Goal: Information Seeking & Learning: Compare options

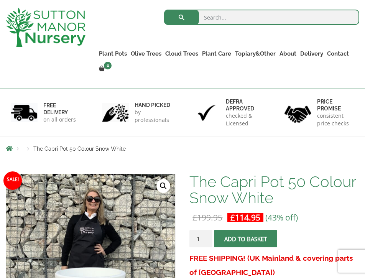
scroll to position [77, 0]
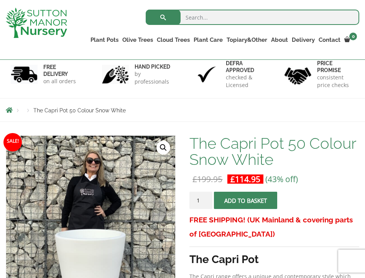
click at [201, 157] on h1 "The Capri Pot 50 Colour Snow White" at bounding box center [275, 151] width 170 height 32
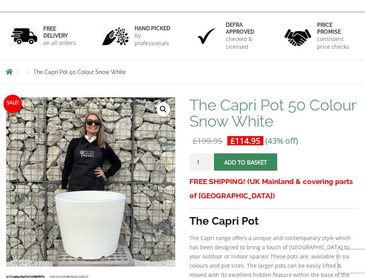
scroll to position [0, 0]
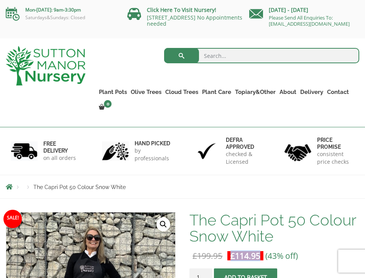
drag, startPoint x: 229, startPoint y: 258, endPoint x: 261, endPoint y: 256, distance: 32.3
click at [261, 256] on span "£ 114.95" at bounding box center [246, 255] width 36 height 15
copy bdi "£ 114.95"
click at [184, 184] on nav "Products The Capri Pot 50 Colour Snow White" at bounding box center [183, 187] width 354 height 6
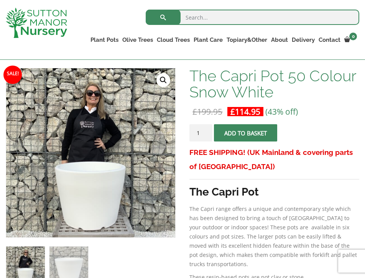
scroll to position [77, 0]
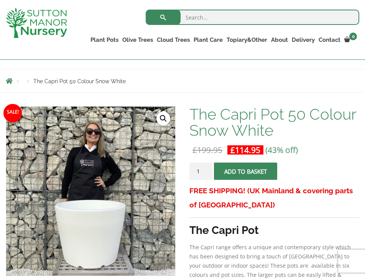
click at [196, 190] on h3 "FREE SHIPPING! (UK Mainland & covering parts of [GEOGRAPHIC_DATA])" at bounding box center [275, 198] width 170 height 28
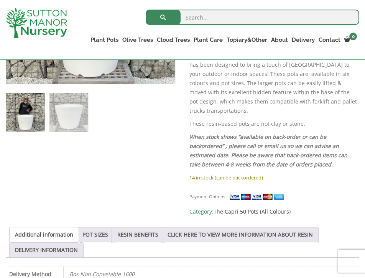
scroll to position [307, 0]
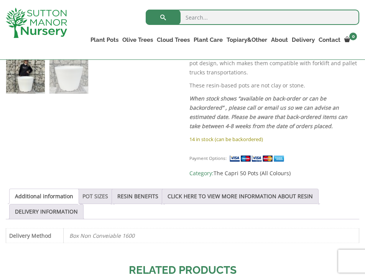
click at [94, 189] on link "POT SIZES" at bounding box center [95, 196] width 26 height 15
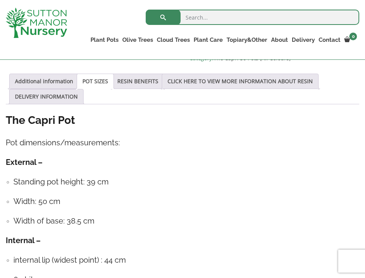
scroll to position [460, 0]
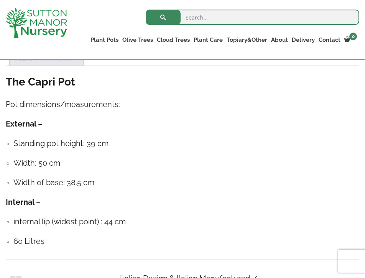
click at [200, 206] on div "The Capri Pot Pot dimensions/measurements: External – Standing pot height: 39 c…" at bounding box center [183, 194] width 354 height 239
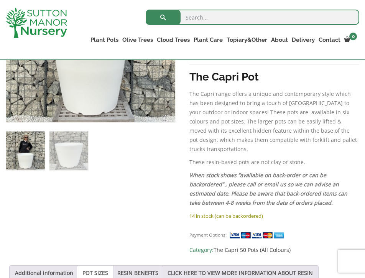
scroll to position [38, 0]
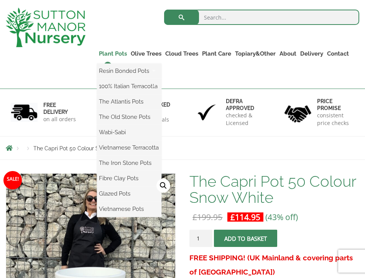
click at [118, 52] on link "Plant Pots" at bounding box center [113, 53] width 32 height 11
click at [104, 51] on link "Plant Pots" at bounding box center [113, 53] width 32 height 11
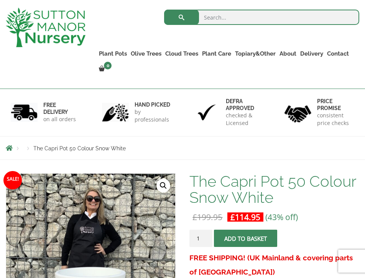
click at [233, 17] on input "search" at bounding box center [261, 17] width 195 height 15
type input "pot"
click at [164, 10] on button "submit" at bounding box center [181, 17] width 35 height 15
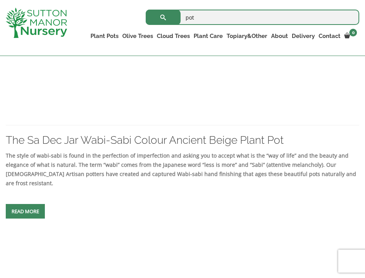
scroll to position [1228, 0]
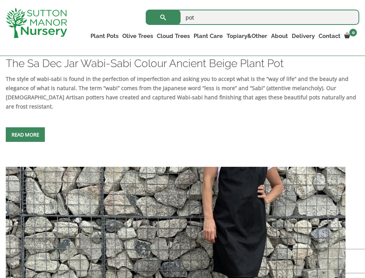
click at [187, 18] on input "pot" at bounding box center [253, 17] width 214 height 15
type input "white pot"
click at [146, 10] on button "submit" at bounding box center [163, 17] width 35 height 15
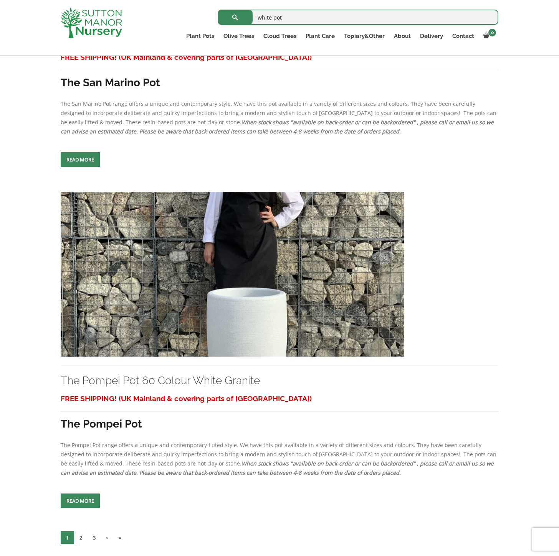
scroll to position [2747, 0]
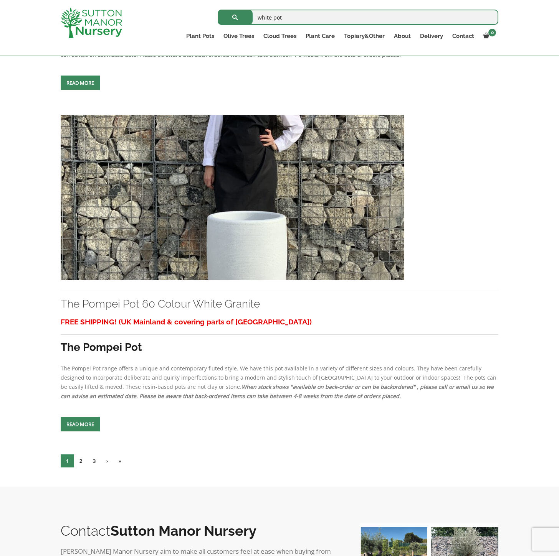
click at [78, 278] on link "2" at bounding box center [80, 461] width 13 height 13
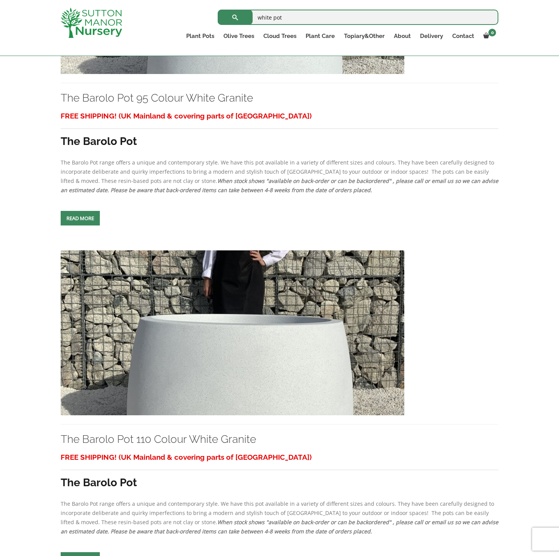
scroll to position [3439, 0]
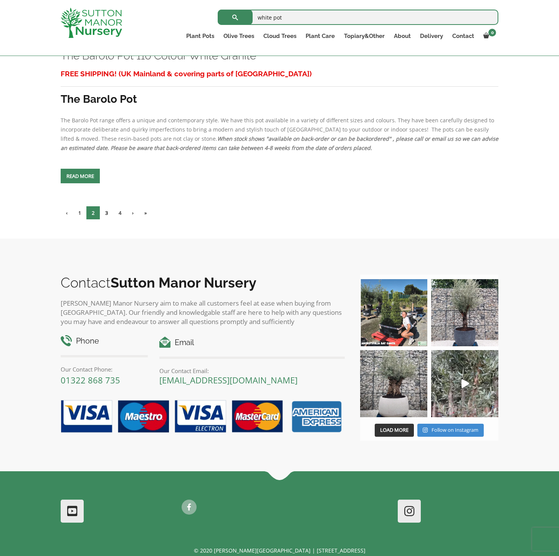
click at [110, 206] on link "3" at bounding box center [106, 212] width 13 height 13
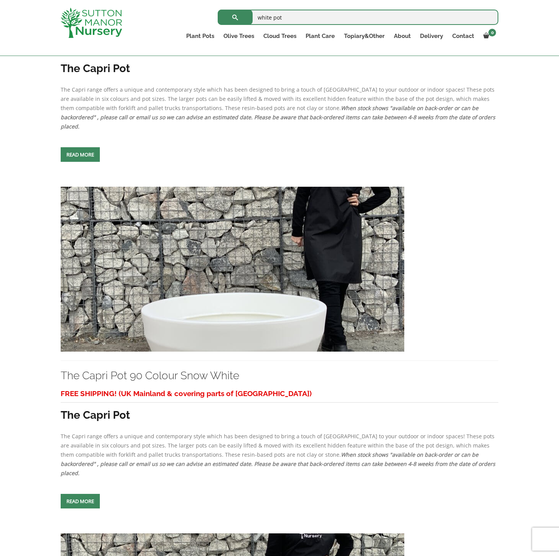
scroll to position [2135, 0]
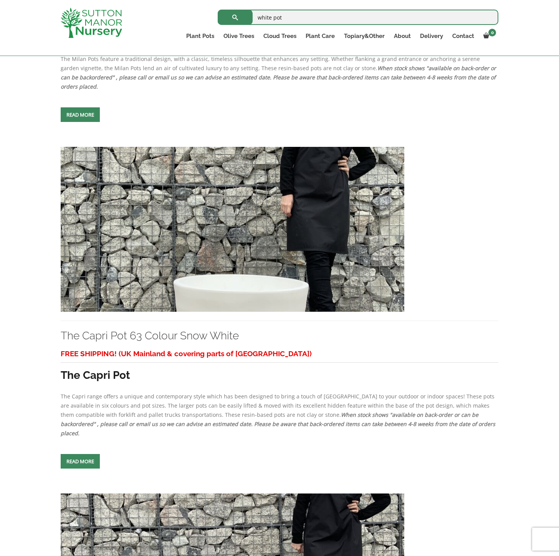
click at [274, 231] on img at bounding box center [232, 229] width 343 height 165
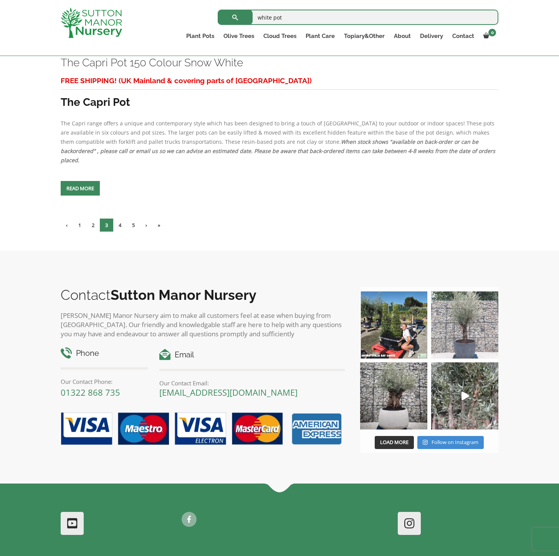
scroll to position [3463, 0]
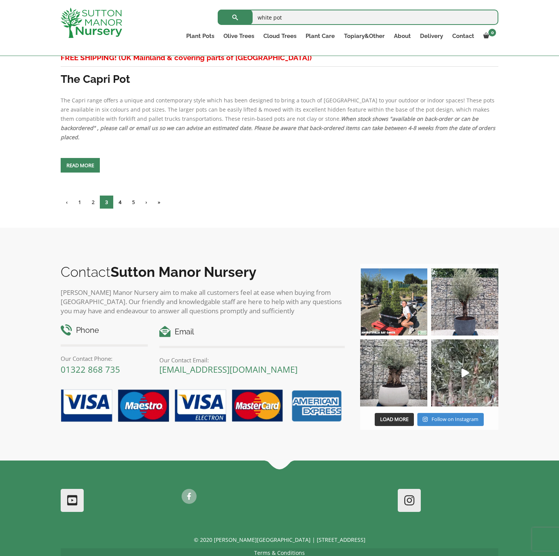
click at [121, 196] on link "4" at bounding box center [119, 202] width 13 height 13
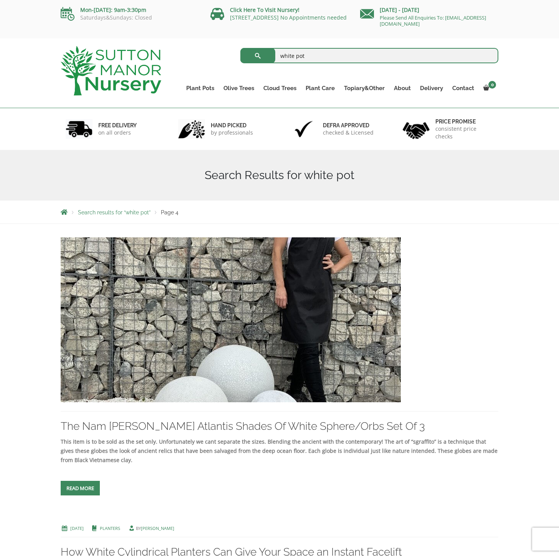
scroll to position [293, 0]
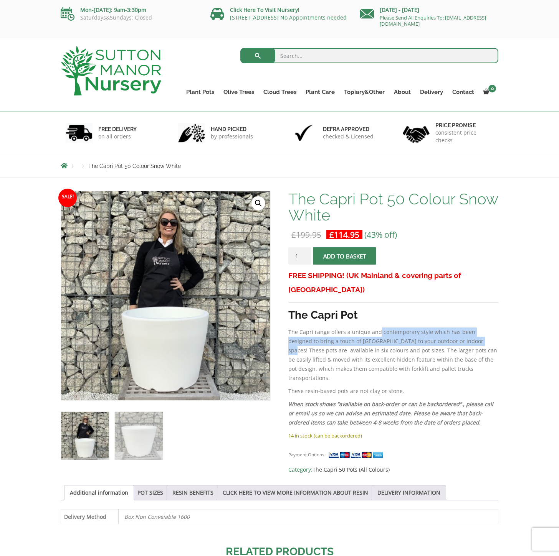
drag, startPoint x: 383, startPoint y: 323, endPoint x: 452, endPoint y: 327, distance: 69.6
click at [452, 328] on p "The Capri range offers a unique and contemporary style which has been designed …" at bounding box center [393, 355] width 210 height 55
drag, startPoint x: 294, startPoint y: 344, endPoint x: 363, endPoint y: 345, distance: 69.8
click at [363, 345] on p "The Capri range offers a unique and contemporary style which has been designed …" at bounding box center [393, 355] width 210 height 55
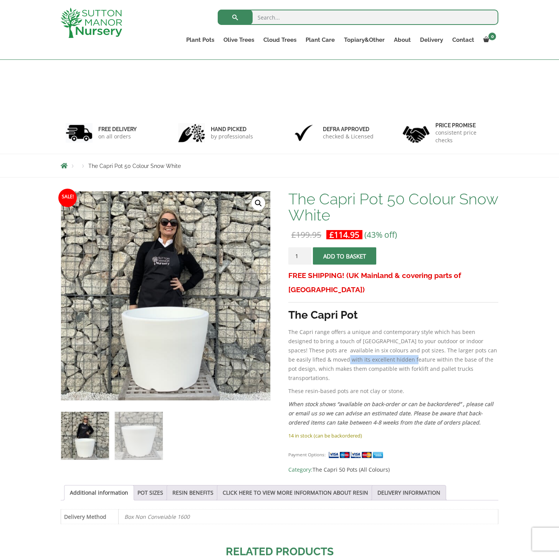
scroll to position [77, 0]
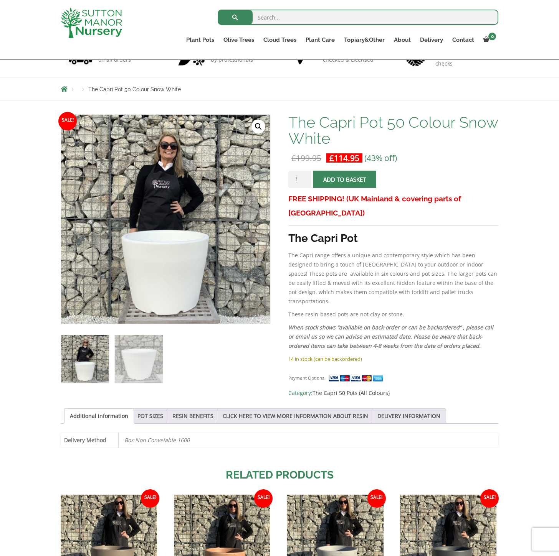
click at [317, 277] on p "The Capri range offers a unique and contemporary style which has been designed …" at bounding box center [393, 278] width 210 height 55
drag, startPoint x: 325, startPoint y: 276, endPoint x: 401, endPoint y: 276, distance: 75.2
click at [394, 276] on p "The Capri range offers a unique and contemporary style which has been designed …" at bounding box center [393, 278] width 210 height 55
click at [405, 275] on p "The Capri range offers a unique and contemporary style which has been designed …" at bounding box center [393, 278] width 210 height 55
drag, startPoint x: 323, startPoint y: 246, endPoint x: 341, endPoint y: 246, distance: 17.7
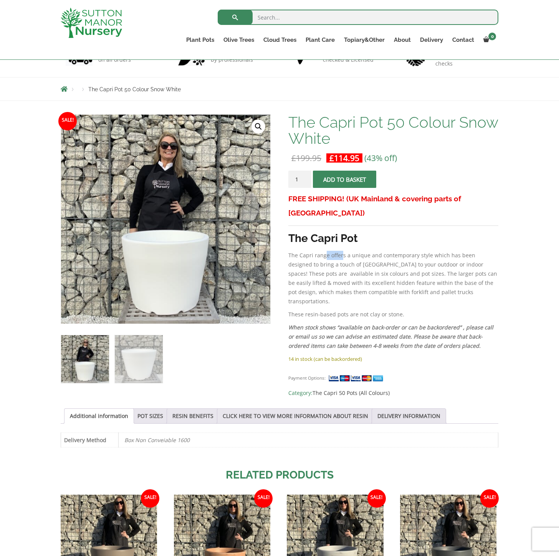
click at [341, 251] on p "The Capri range offers a unique and contemporary style which has been designed …" at bounding box center [393, 278] width 210 height 55
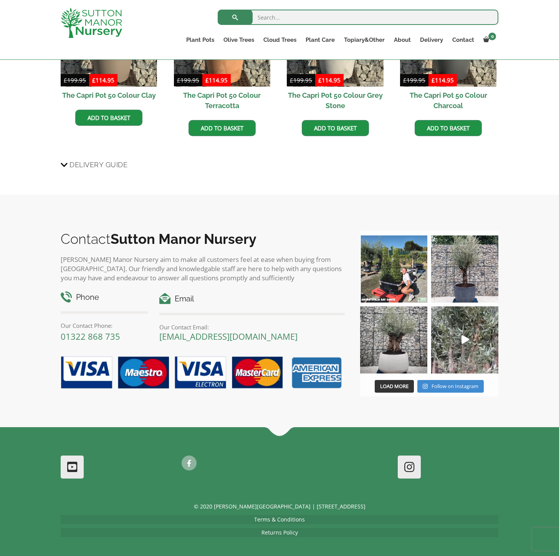
scroll to position [337, 0]
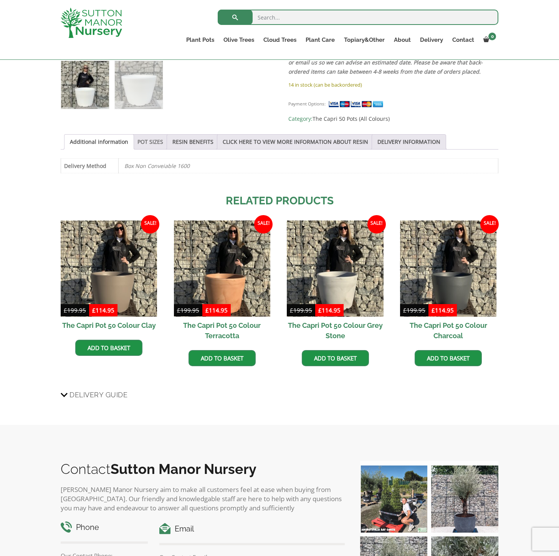
click at [142, 135] on link "POT SIZES" at bounding box center [150, 142] width 26 height 15
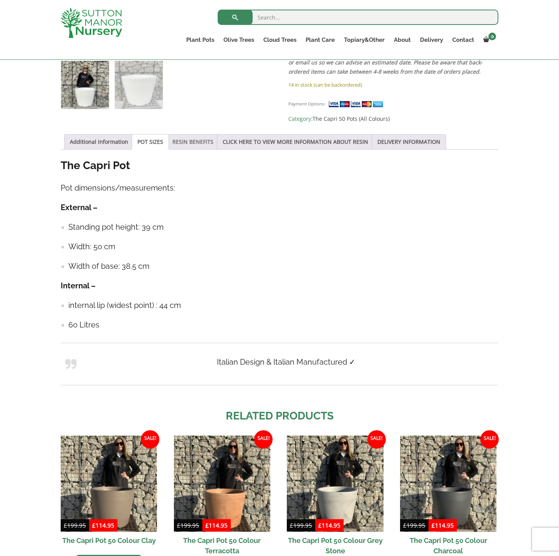
drag, startPoint x: 193, startPoint y: 135, endPoint x: 200, endPoint y: 135, distance: 6.1
click at [194, 135] on link "RESIN BENEFITS" at bounding box center [192, 142] width 41 height 15
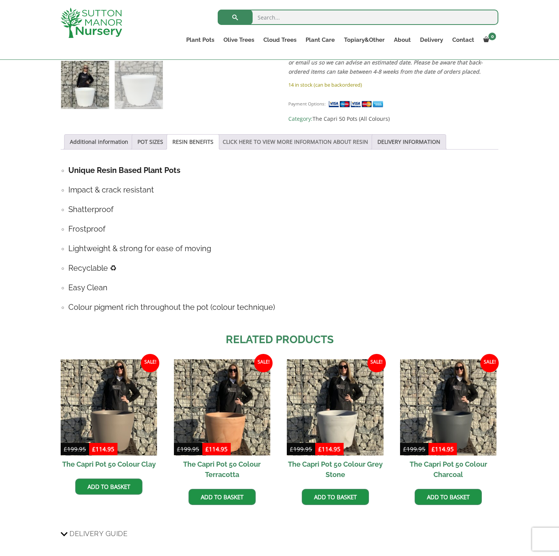
click at [260, 139] on link "CLICK HERE TO VIEW MORE INFORMATION ABOUT RESIN" at bounding box center [295, 142] width 145 height 15
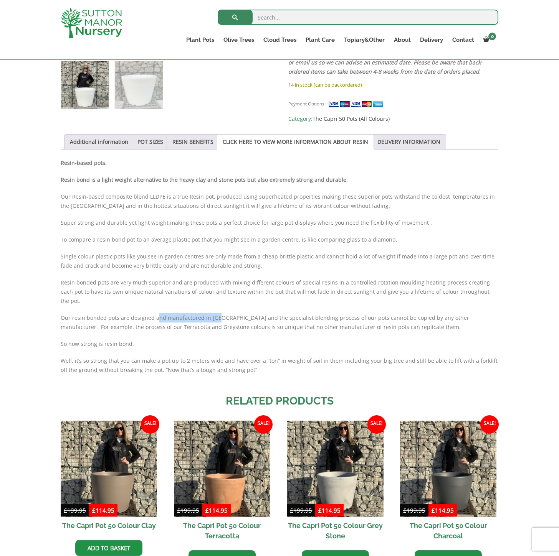
drag, startPoint x: 156, startPoint y: 306, endPoint x: 213, endPoint y: 308, distance: 57.2
click at [213, 313] on p "Our resin bonded pots are designed and manufactured in [GEOGRAPHIC_DATA] and th…" at bounding box center [279, 322] width 437 height 18
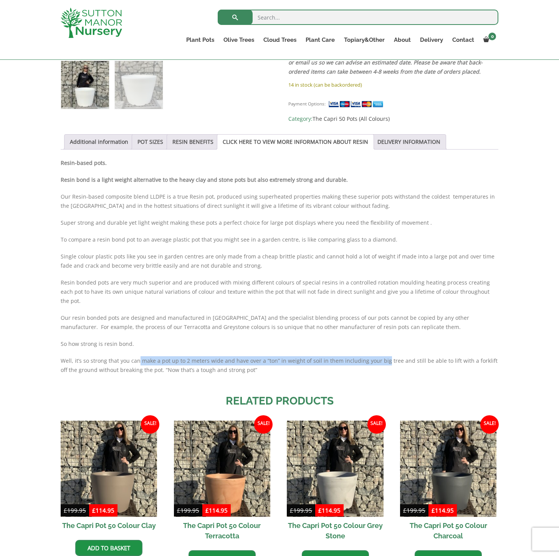
drag, startPoint x: 137, startPoint y: 348, endPoint x: 381, endPoint y: 346, distance: 243.3
click at [381, 356] on p "Well, it’s so strong that you can make a pot up to 2 meters wide and have over …" at bounding box center [279, 365] width 437 height 18
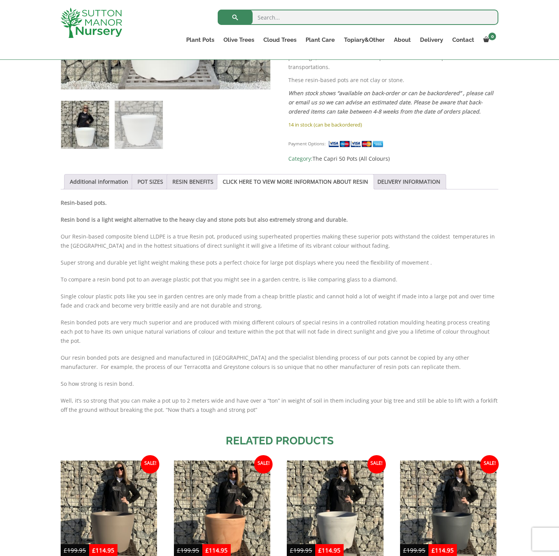
scroll to position [296, 0]
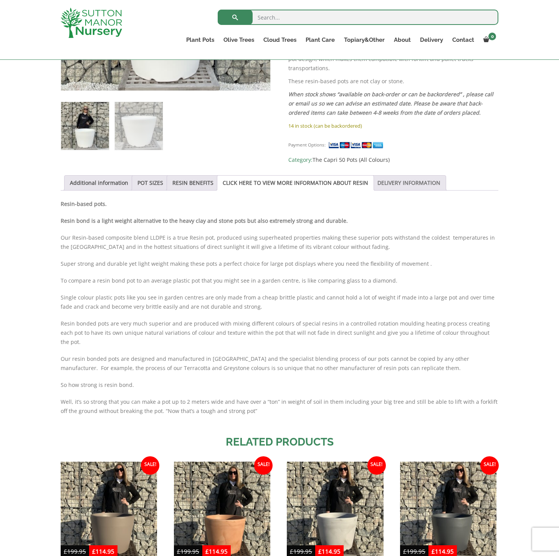
click at [392, 181] on link "DELIVERY INFORMATION" at bounding box center [408, 183] width 63 height 15
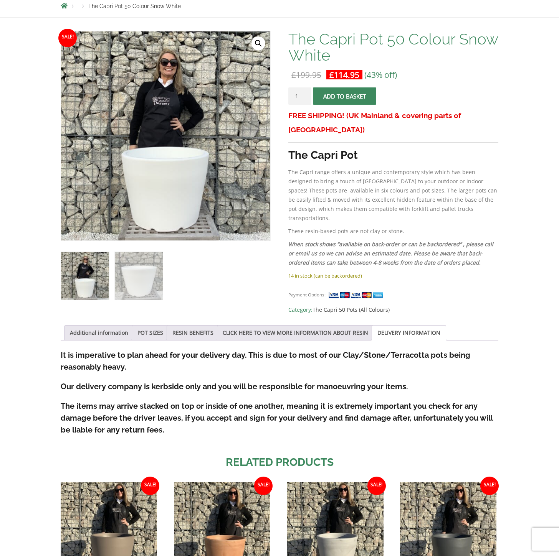
scroll to position [0, 0]
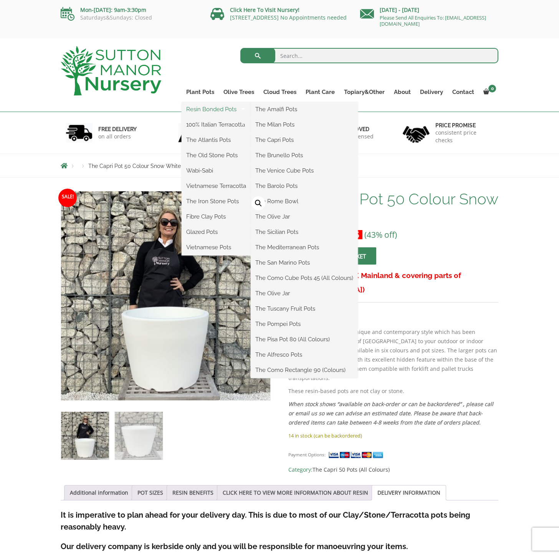
click at [202, 108] on link "Resin Bonded Pots" at bounding box center [215, 110] width 69 height 12
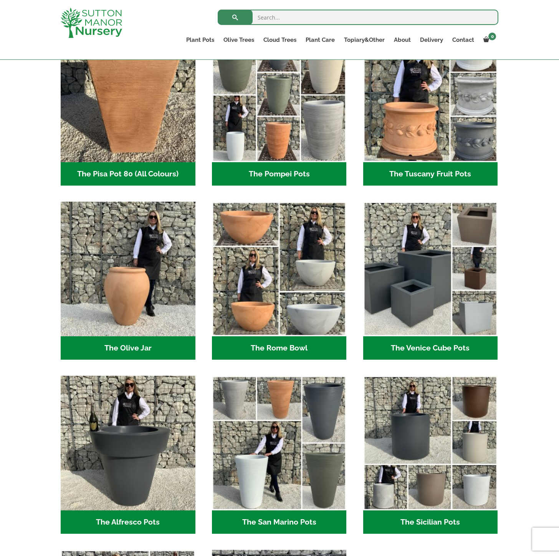
scroll to position [671, 0]
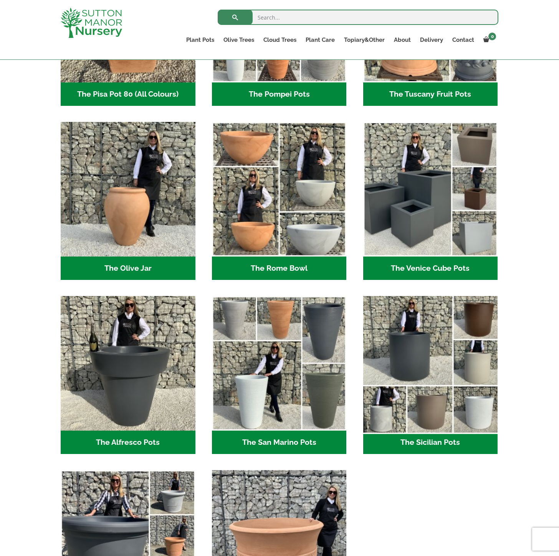
click at [409, 343] on img "Visit product category The Sicilian Pots" at bounding box center [430, 363] width 141 height 141
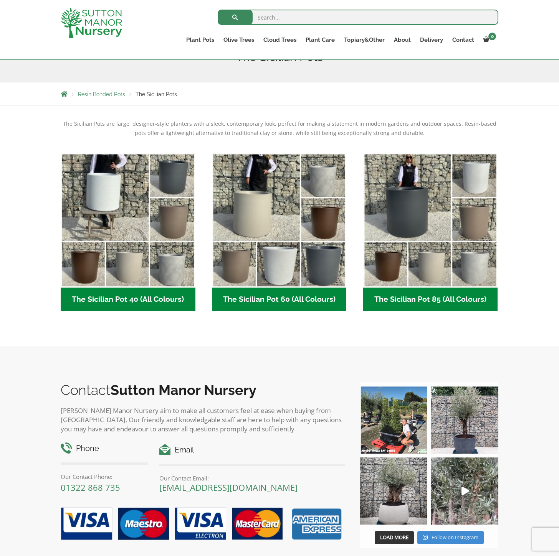
scroll to position [117, 0]
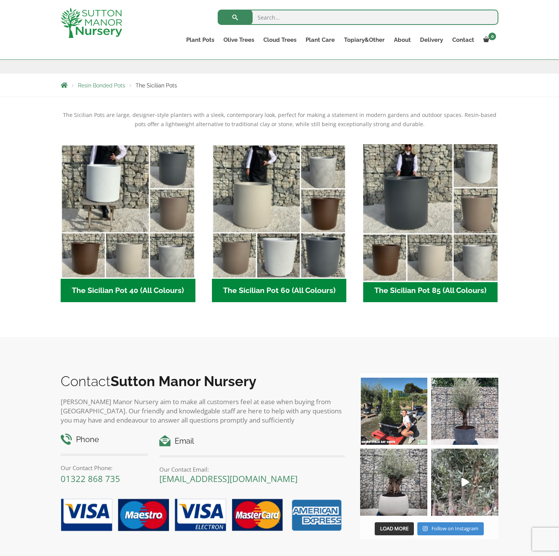
click at [403, 245] on img "Visit product category The Sicilian Pot 85 (All Colours)" at bounding box center [430, 211] width 141 height 141
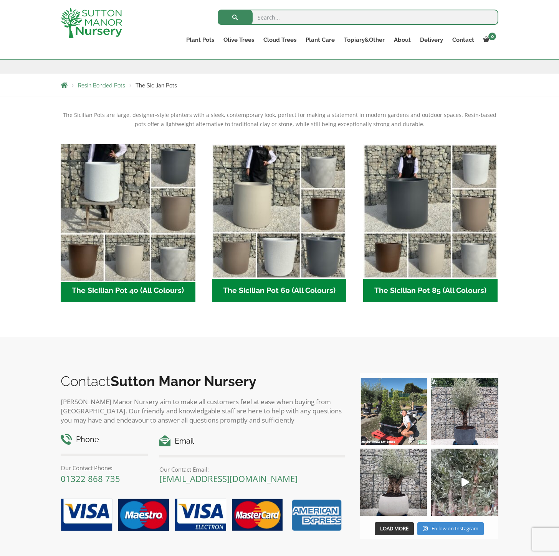
click at [117, 214] on img "Visit product category The Sicilian Pot 40 (All Colours)" at bounding box center [127, 211] width 141 height 141
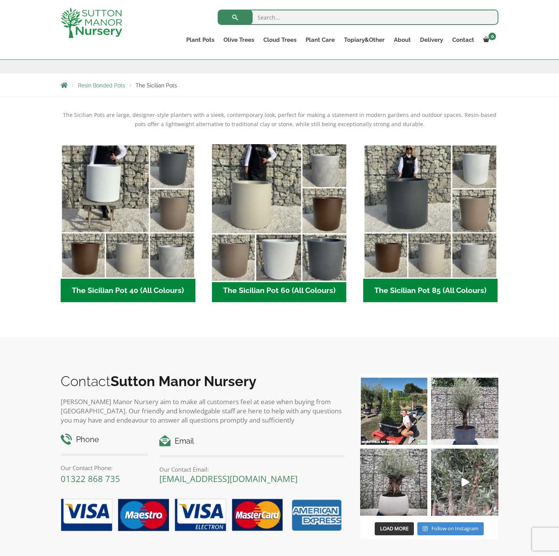
click at [265, 223] on img "Visit product category The Sicilian Pot 60 (All Colours)" at bounding box center [278, 211] width 141 height 141
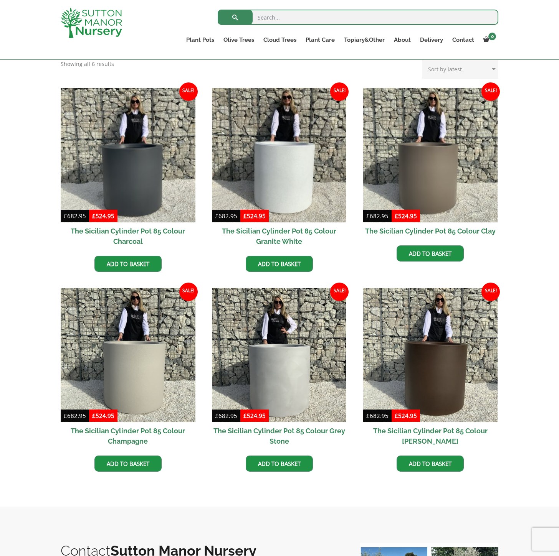
scroll to position [141, 0]
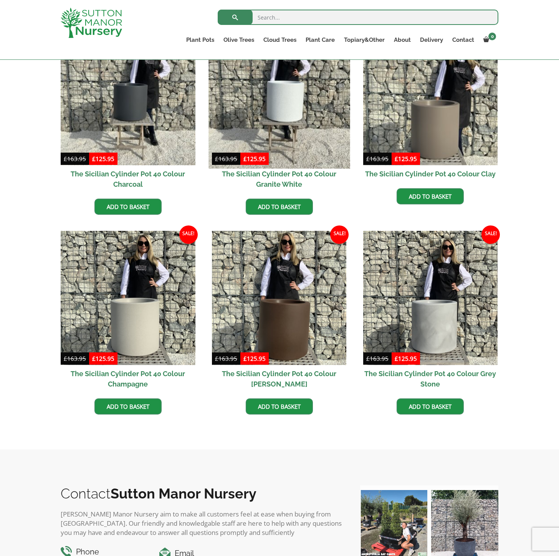
scroll to position [230, 0]
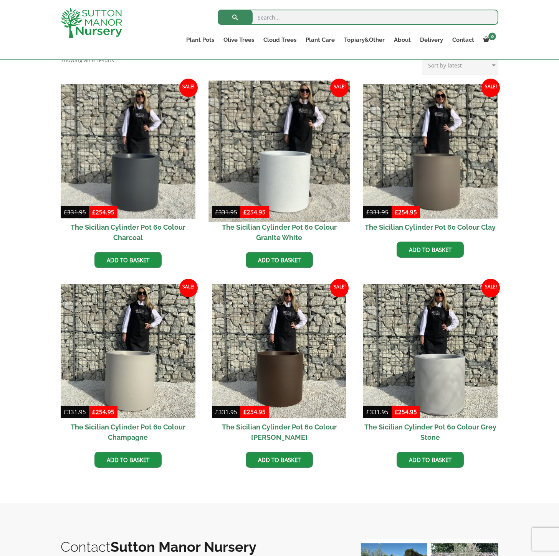
scroll to position [173, 0]
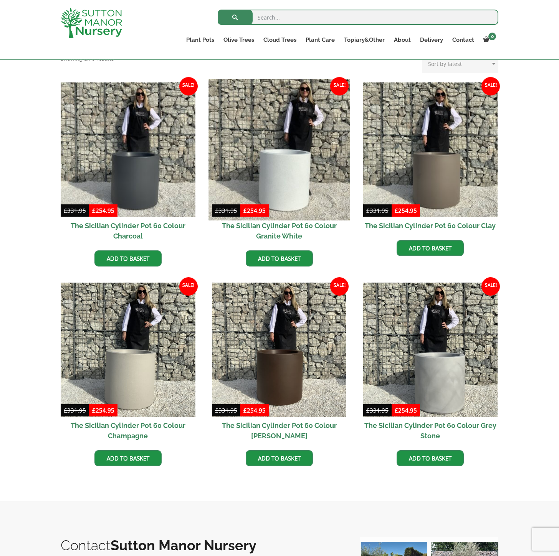
click at [289, 200] on img at bounding box center [278, 149] width 141 height 141
click at [252, 172] on img at bounding box center [278, 149] width 141 height 141
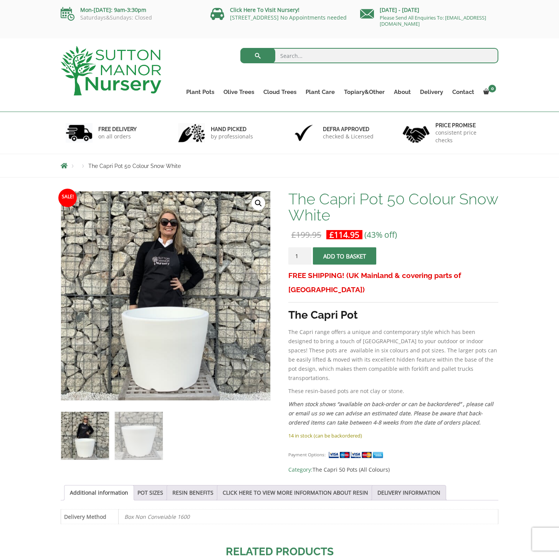
click at [465, 238] on p "£ 199.95 Original price was: £199.95. £ 114.95 Current price is: £114.95. (43% …" at bounding box center [393, 234] width 210 height 9
